Goal: Task Accomplishment & Management: Manage account settings

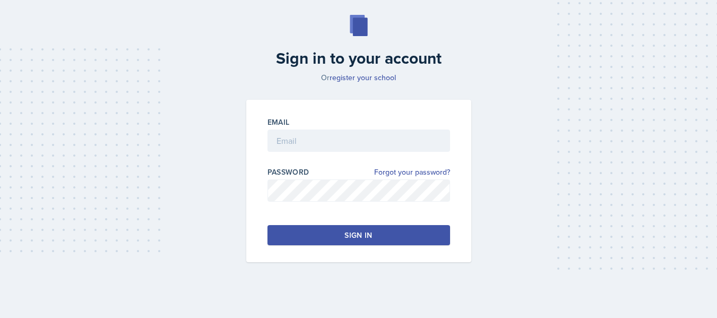
scroll to position [48, 0]
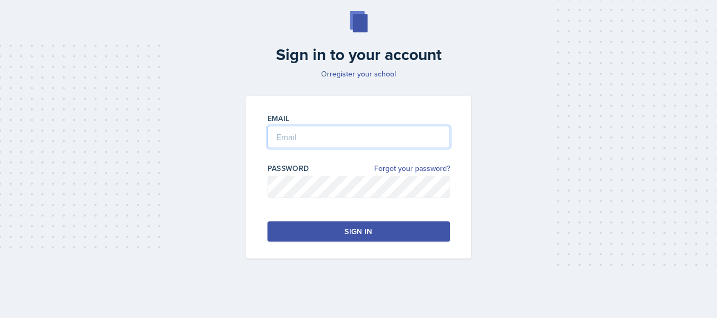
type input "[PERSON_NAME][EMAIL_ADDRESS][PERSON_NAME][DOMAIN_NAME]"
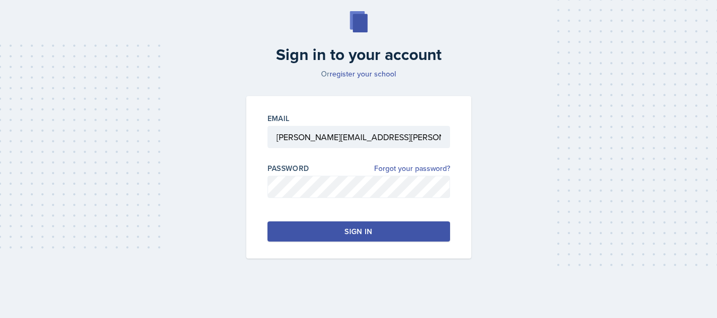
click at [376, 229] on button "Sign in" at bounding box center [358, 231] width 182 height 20
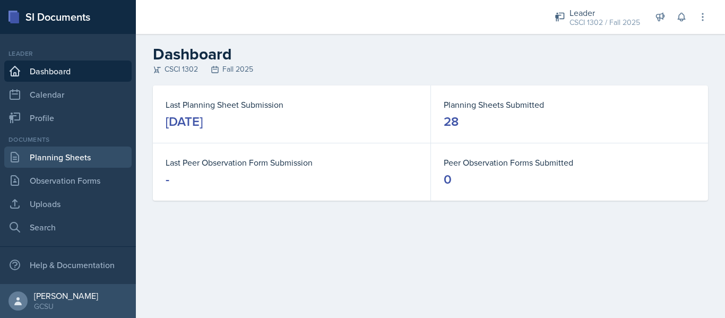
click at [74, 160] on link "Planning Sheets" at bounding box center [67, 156] width 127 height 21
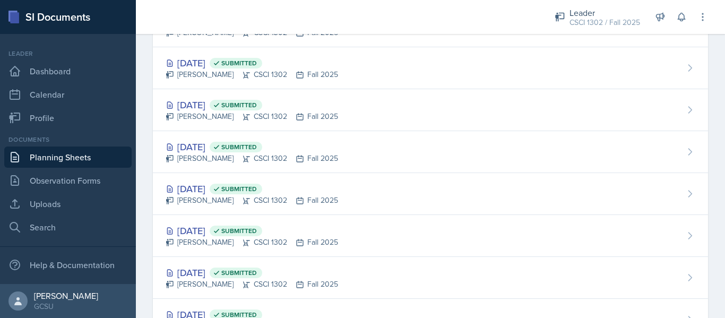
scroll to position [690, 0]
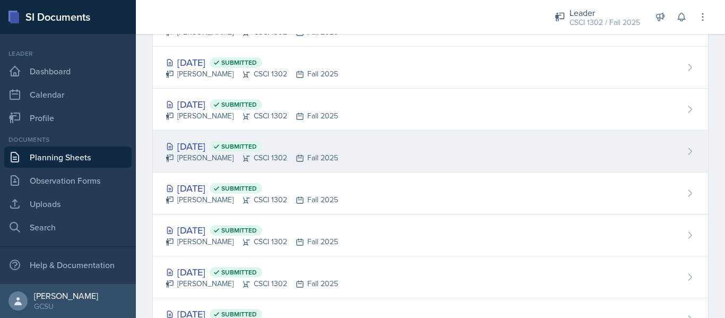
click at [366, 162] on div "[DATE] Submitted [PERSON_NAME] CSCI 1302 Fall 2025" at bounding box center [430, 151] width 555 height 42
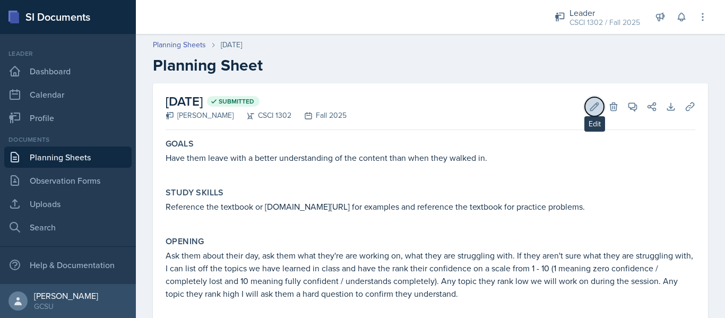
click at [589, 108] on icon at bounding box center [594, 106] width 11 height 11
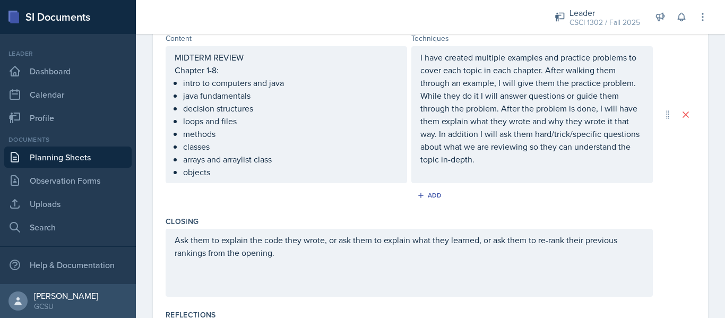
scroll to position [489, 0]
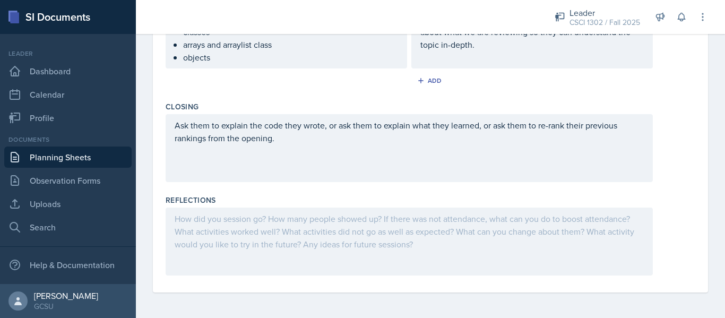
click at [320, 228] on div at bounding box center [408, 241] width 487 height 68
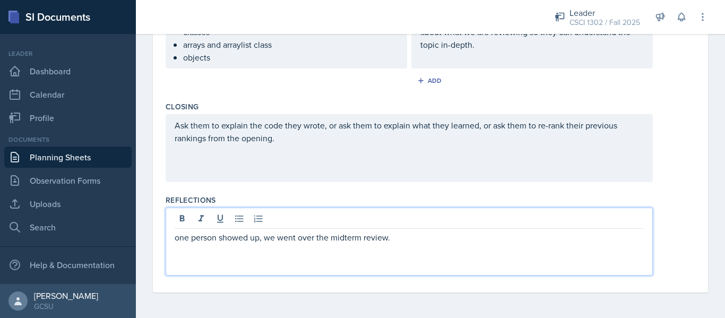
scroll to position [0, 0]
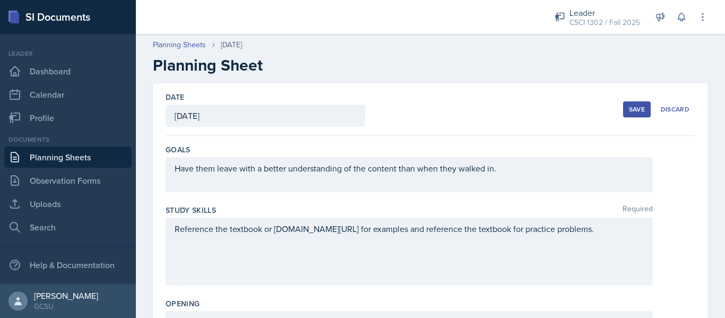
click at [629, 109] on div "Save" at bounding box center [637, 109] width 16 height 8
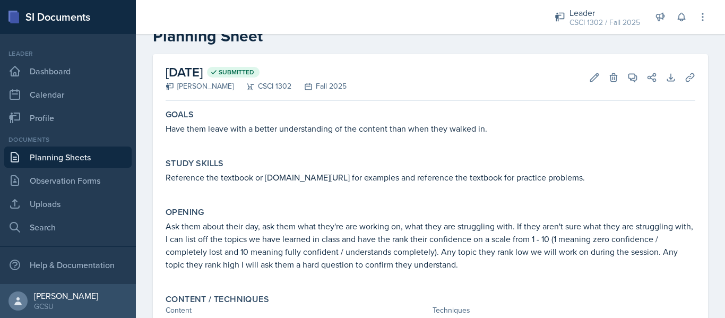
scroll to position [299, 0]
